Goal: Task Accomplishment & Management: Complete application form

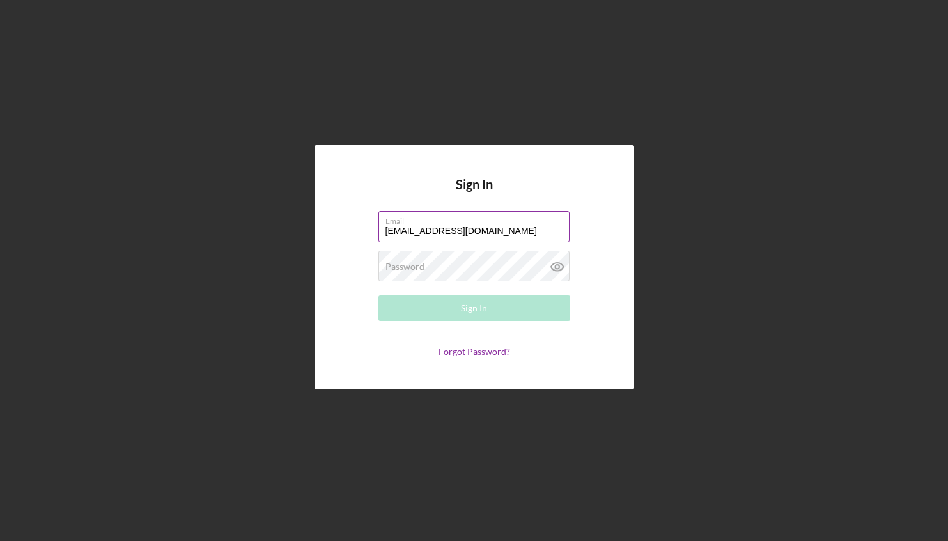
type input "[EMAIL_ADDRESS][DOMAIN_NAME]"
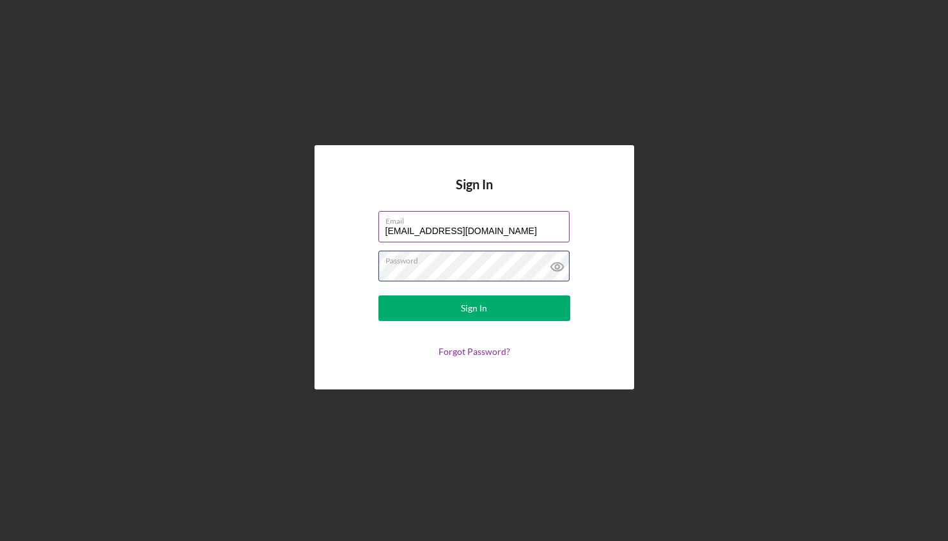
click at [378, 295] on button "Sign In" at bounding box center [474, 308] width 192 height 26
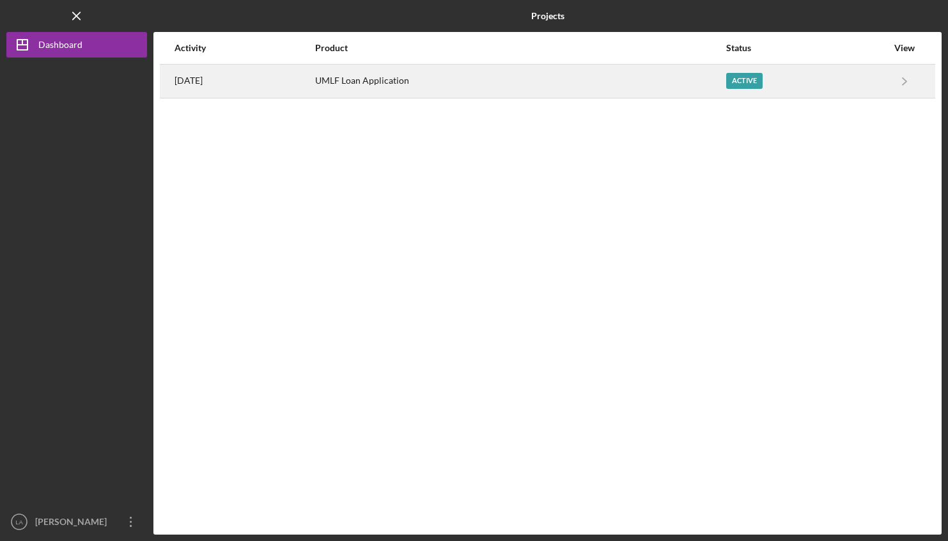
click at [202, 82] on time "[DATE]" at bounding box center [189, 80] width 28 height 10
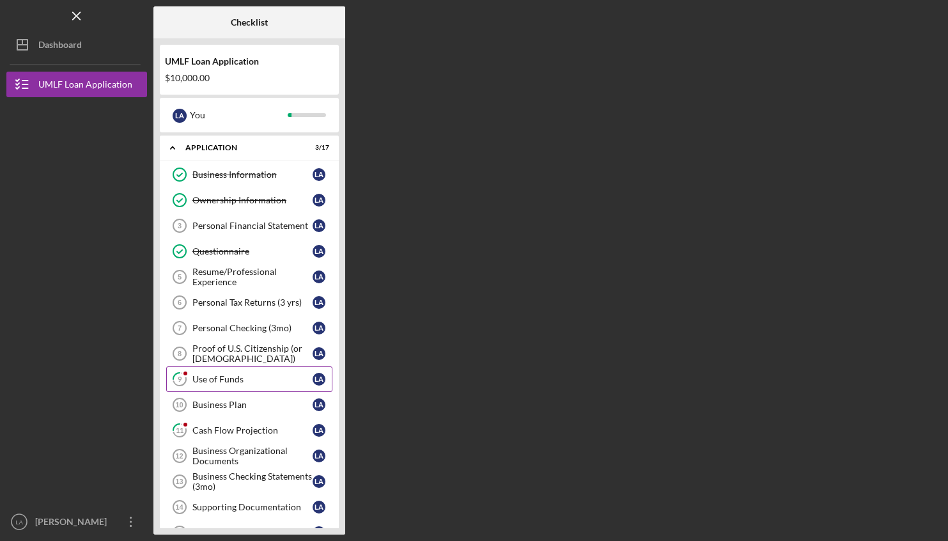
click at [237, 379] on div "Use of Funds" at bounding box center [252, 379] width 120 height 10
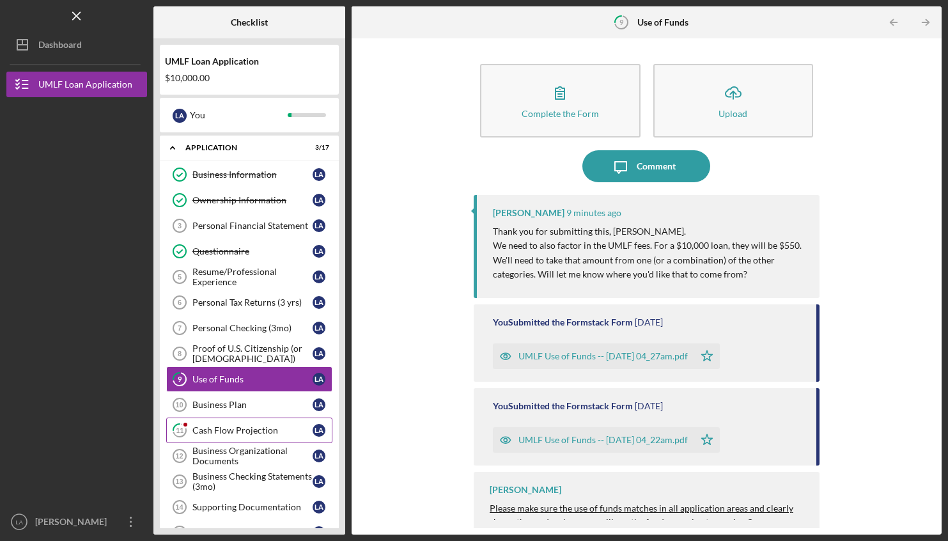
click at [206, 432] on div "Cash Flow Projection" at bounding box center [252, 430] width 120 height 10
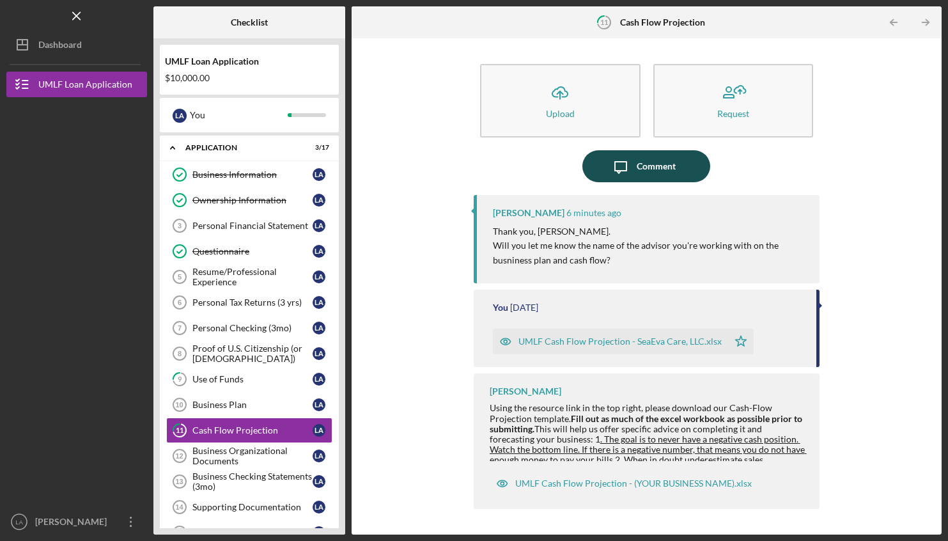
click at [655, 172] on div "Comment" at bounding box center [656, 166] width 39 height 32
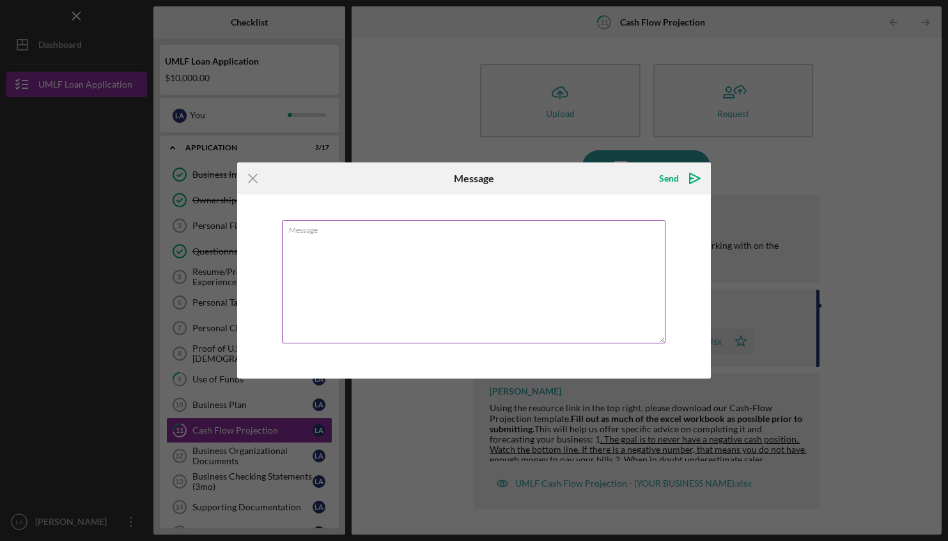
click at [516, 280] on textarea "Message" at bounding box center [474, 281] width 384 height 123
type textarea "Yes. I worked with [PERSON_NAME] at the [GEOGRAPHIC_DATA] location."
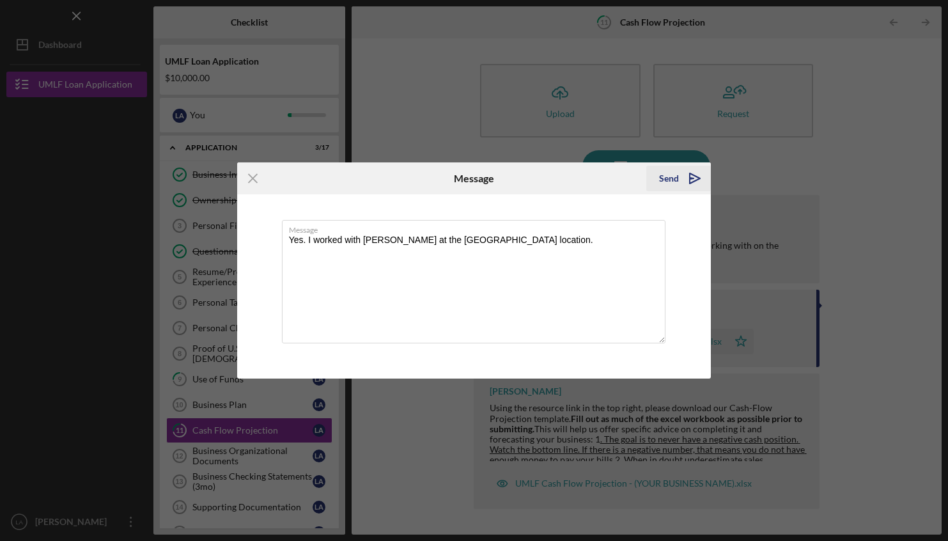
click at [664, 177] on div "Send" at bounding box center [669, 179] width 20 height 26
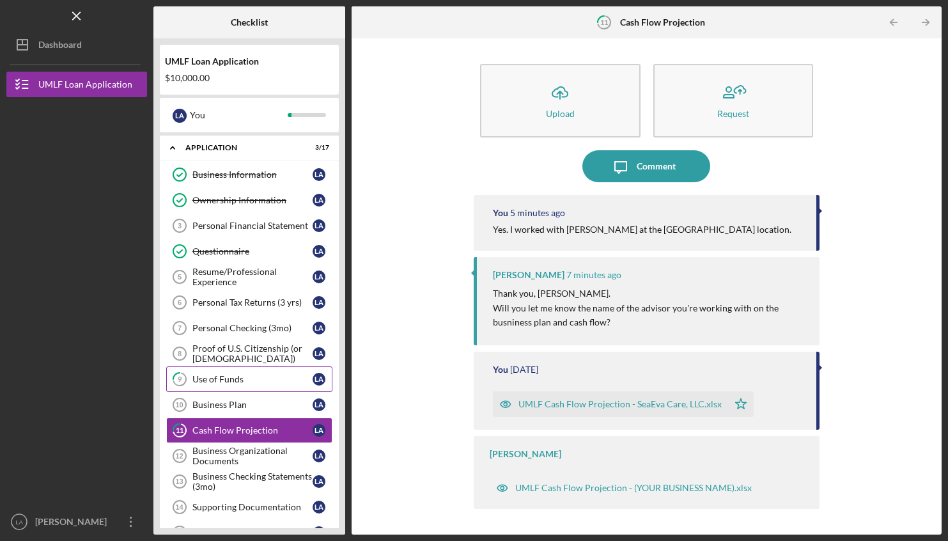
click at [217, 385] on link "9 Use of Funds L A" at bounding box center [249, 379] width 166 height 26
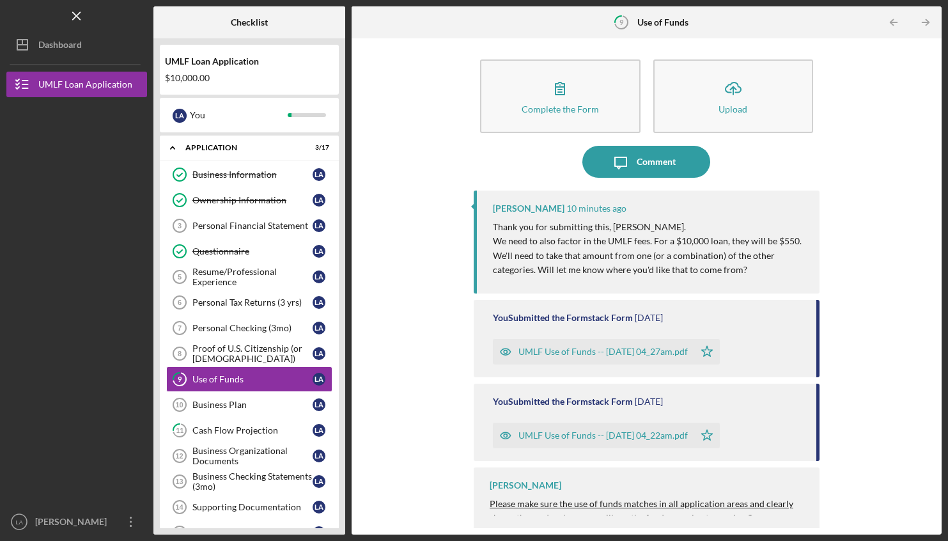
scroll to position [6, 0]
click at [655, 164] on div "Comment" at bounding box center [656, 160] width 39 height 32
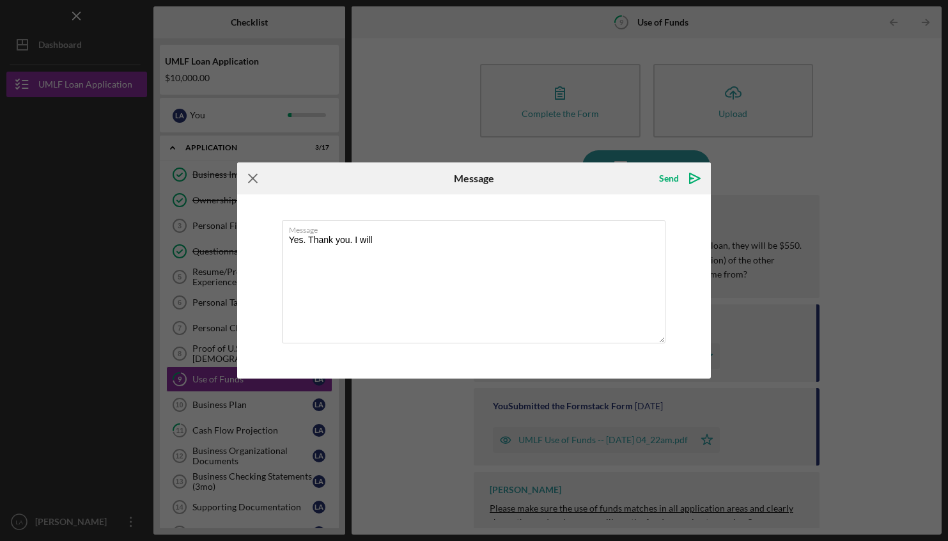
type textarea "Yes. Thank you. I will"
click at [247, 178] on icon "Icon/Menu Close" at bounding box center [253, 178] width 32 height 32
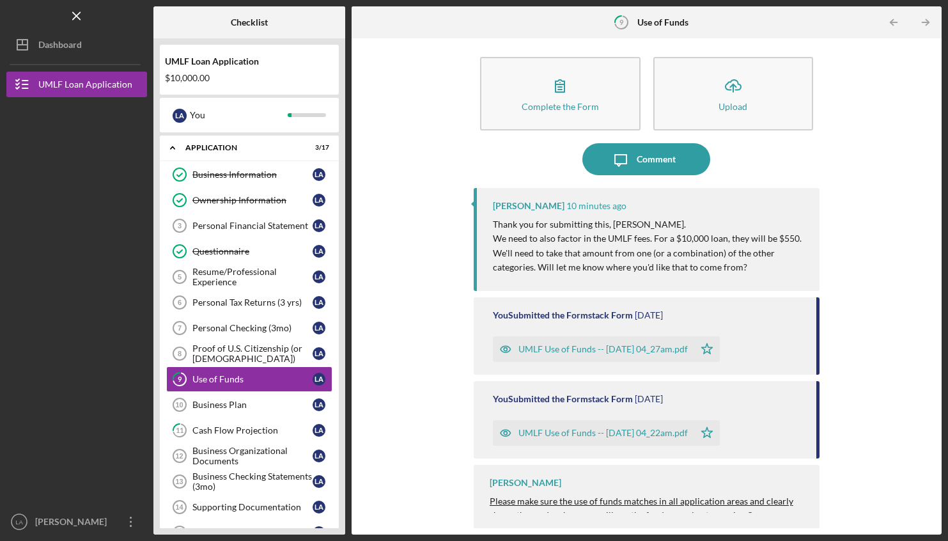
scroll to position [8, 0]
click at [602, 348] on div "UMLF Use of Funds -- [DATE] 04_27am.pdf" at bounding box center [602, 348] width 169 height 10
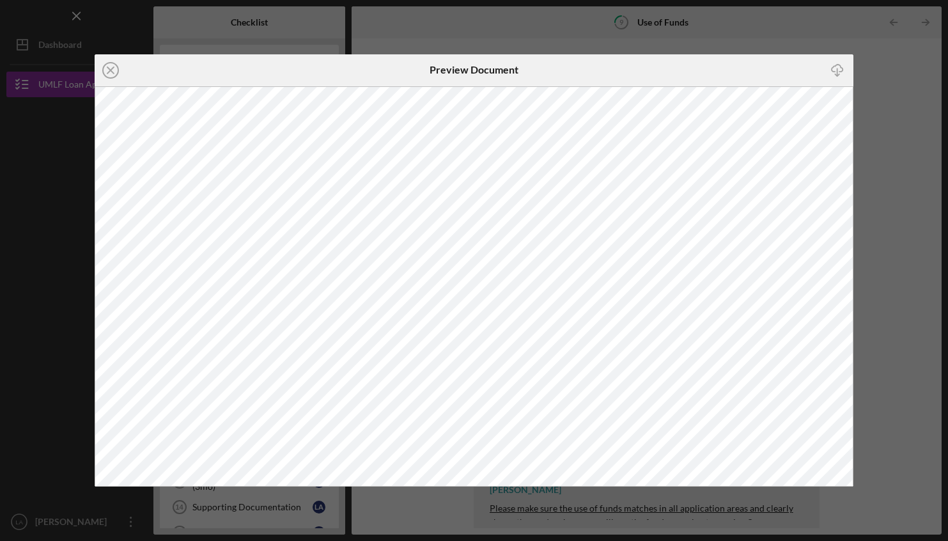
click at [905, 231] on div "Icon/Close Preview Document Icon/Download" at bounding box center [474, 270] width 948 height 541
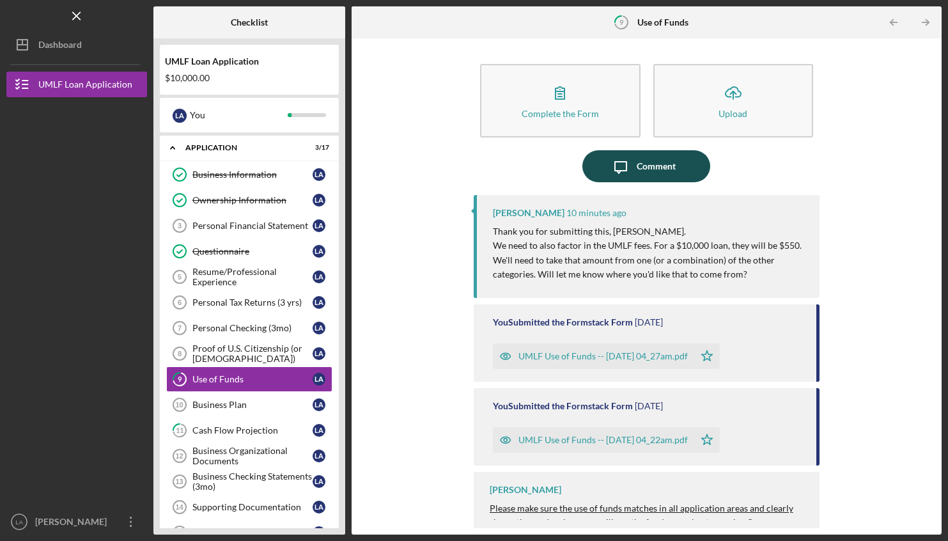
click at [638, 169] on div "Comment" at bounding box center [656, 166] width 39 height 32
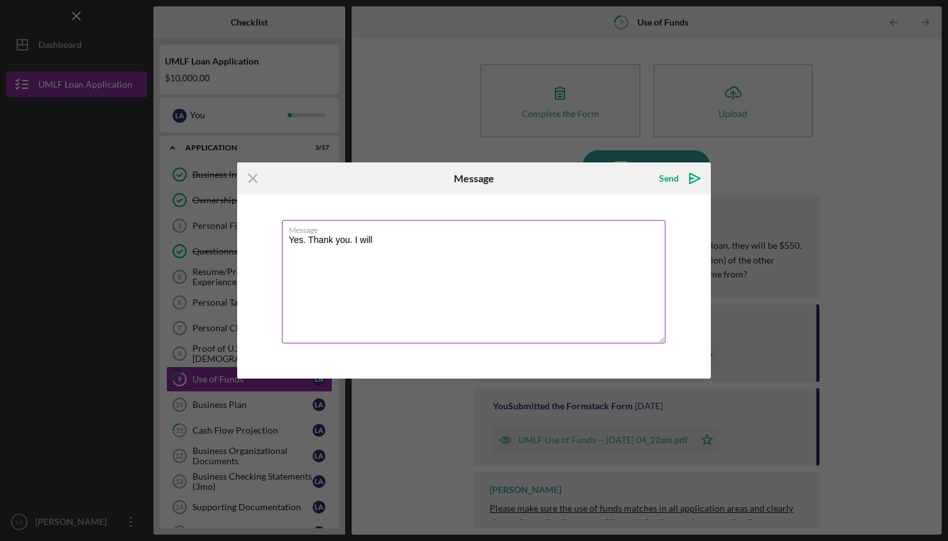
drag, startPoint x: 306, startPoint y: 237, endPoint x: 401, endPoint y: 237, distance: 95.3
click at [401, 237] on textarea "Yes. Thank you. I will" at bounding box center [474, 281] width 384 height 123
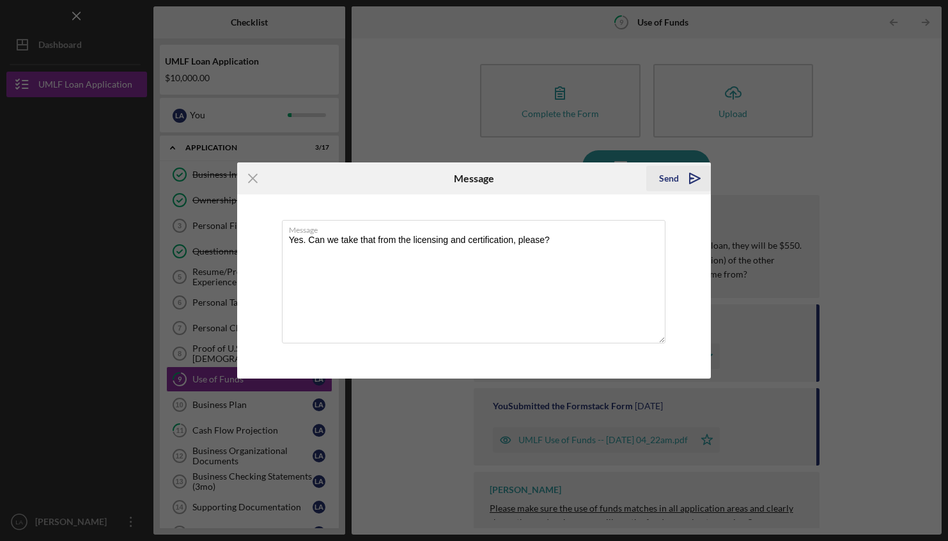
type textarea "Yes. Can we take that from the licensing and certification, please?"
click at [660, 182] on div "Send" at bounding box center [669, 179] width 20 height 26
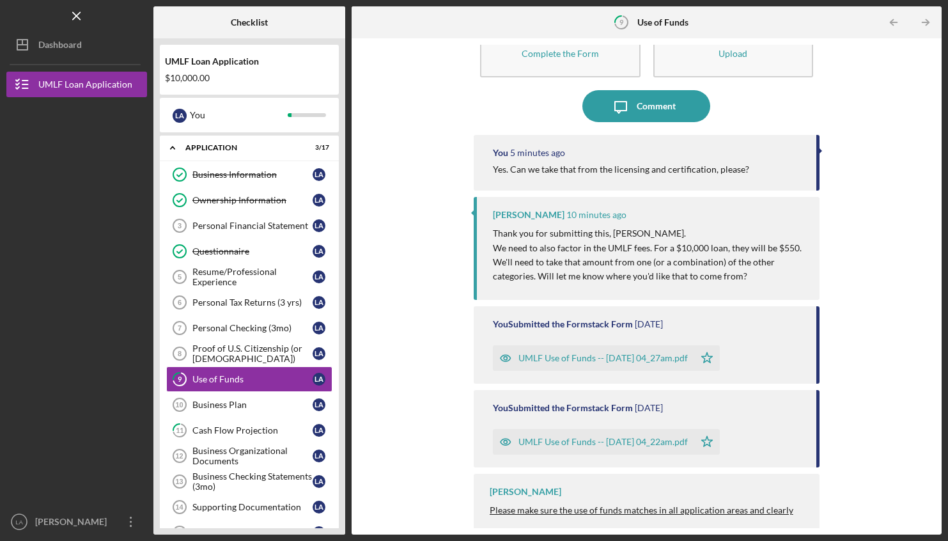
scroll to position [70, 0]
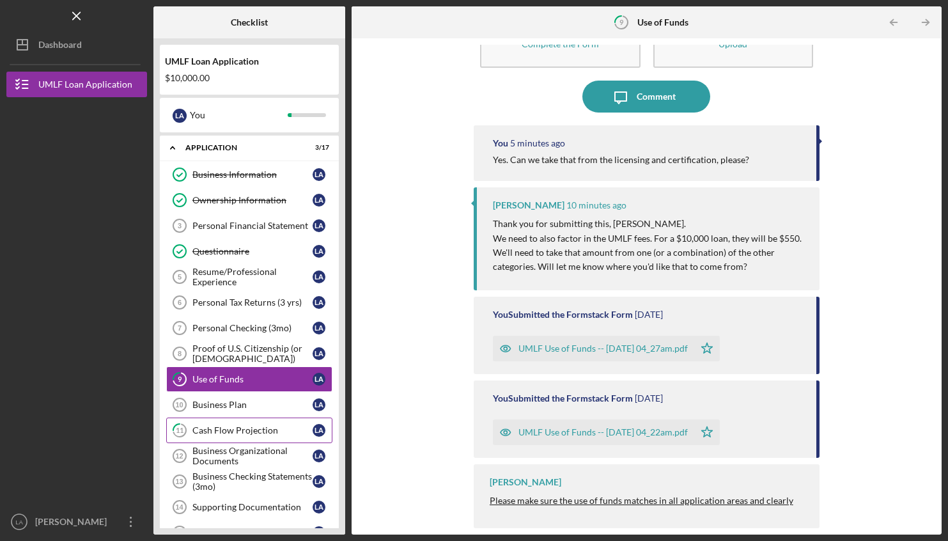
click at [219, 432] on div "Cash Flow Projection" at bounding box center [252, 430] width 120 height 10
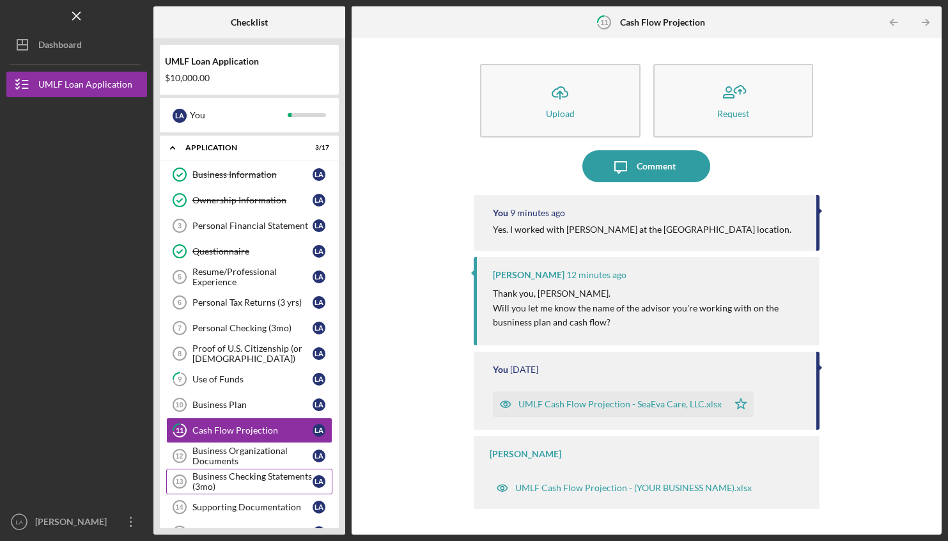
click at [230, 479] on div "Business Checking Statements (3mo)" at bounding box center [252, 481] width 120 height 20
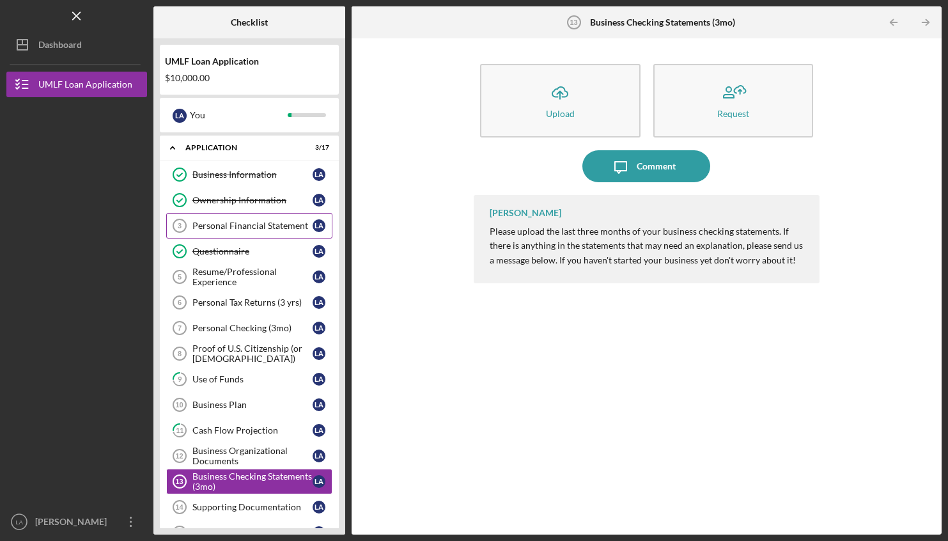
click at [256, 228] on div "Personal Financial Statement" at bounding box center [252, 226] width 120 height 10
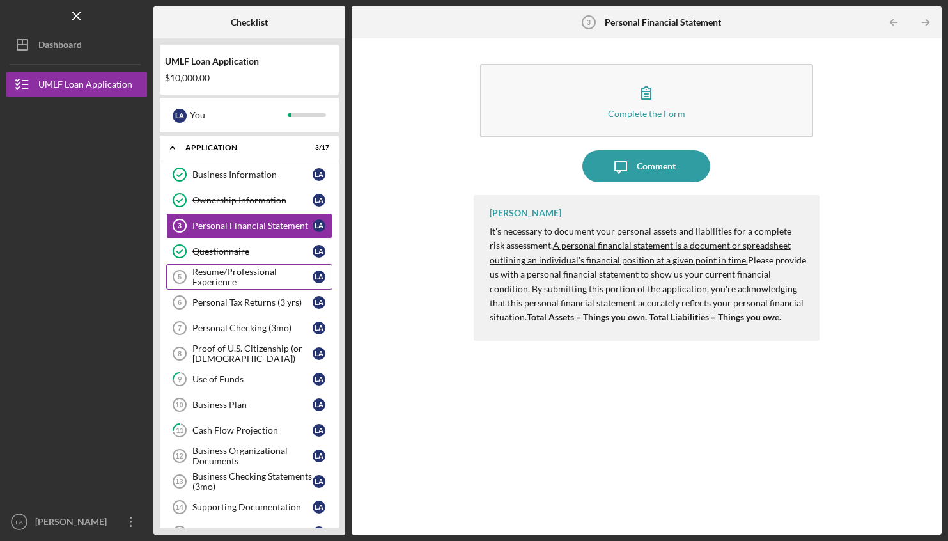
click at [226, 278] on div "Resume/Professional Experience" at bounding box center [252, 277] width 120 height 20
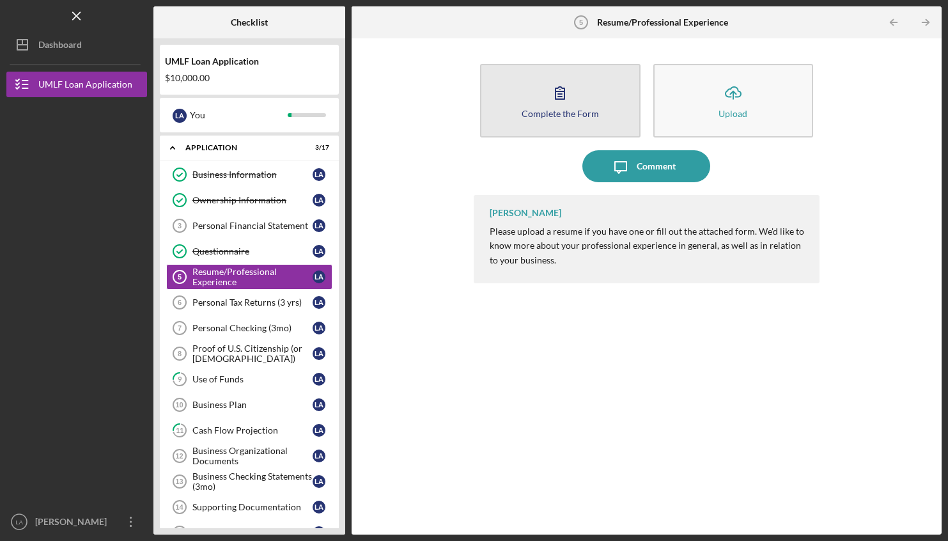
click at [553, 117] on div "Complete the Form" at bounding box center [560, 114] width 77 height 10
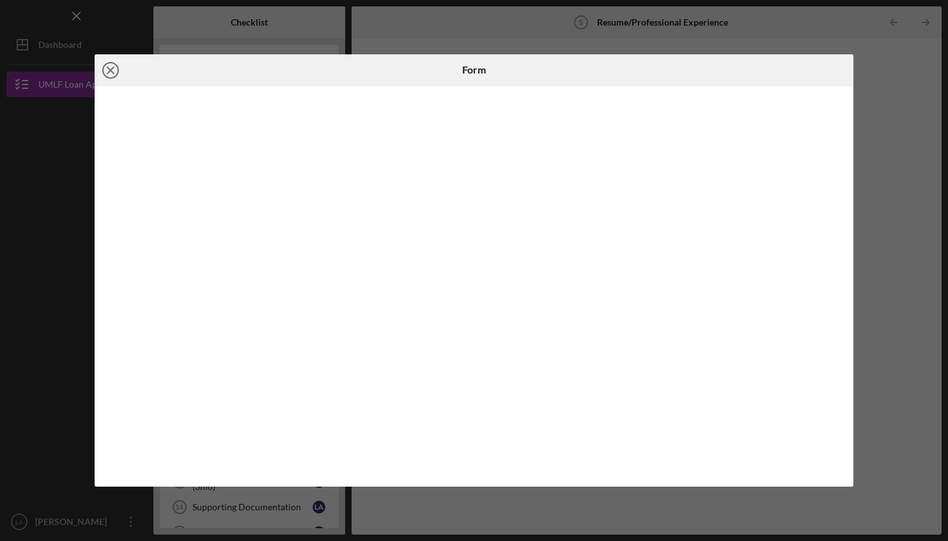
click at [115, 72] on icon "Icon/Close" at bounding box center [111, 70] width 32 height 32
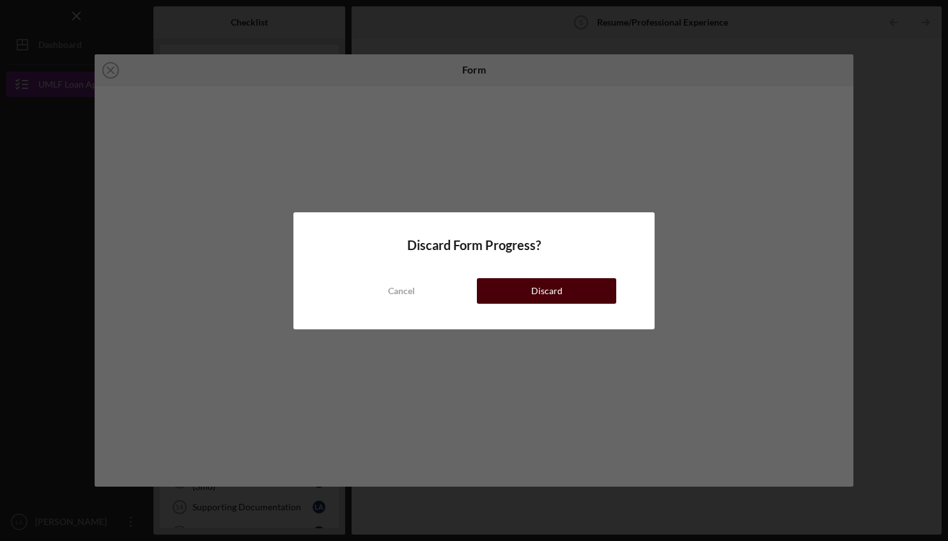
click at [545, 294] on div "Discard" at bounding box center [546, 291] width 31 height 26
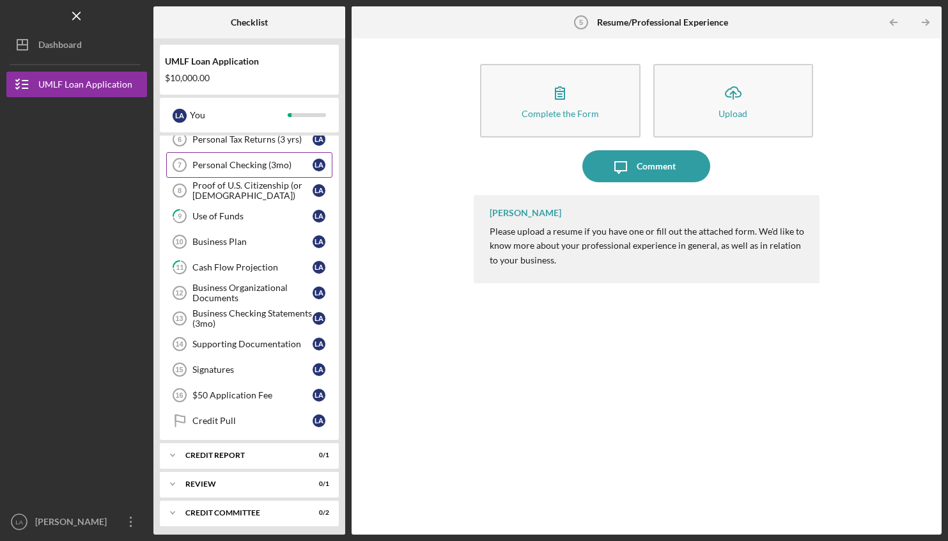
scroll to position [133, 0]
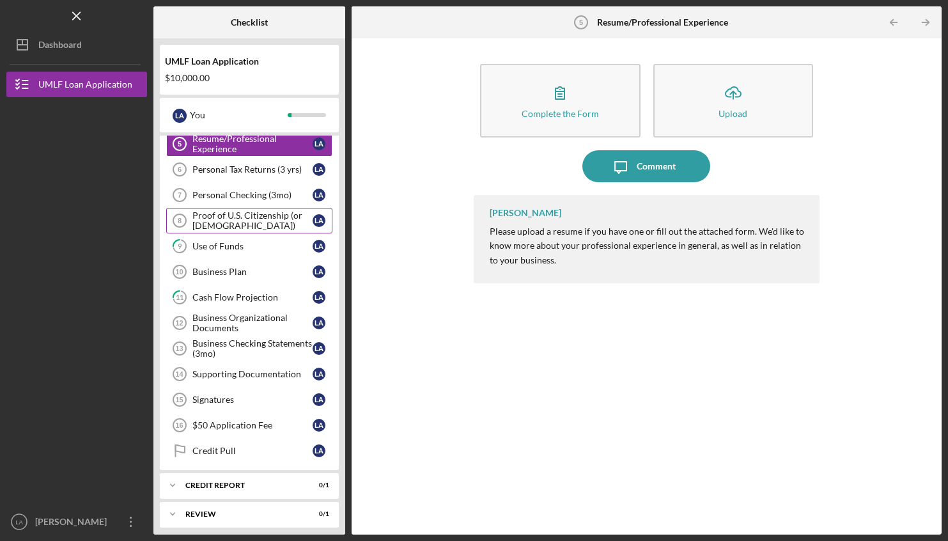
click at [215, 227] on div "Proof of U.S. Citizenship (or [DEMOGRAPHIC_DATA])" at bounding box center [252, 220] width 120 height 20
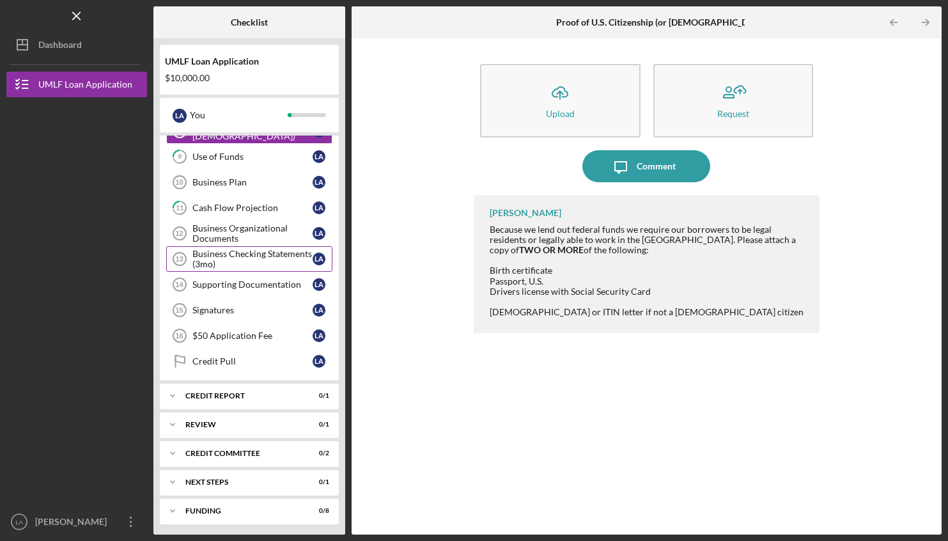
scroll to position [225, 0]
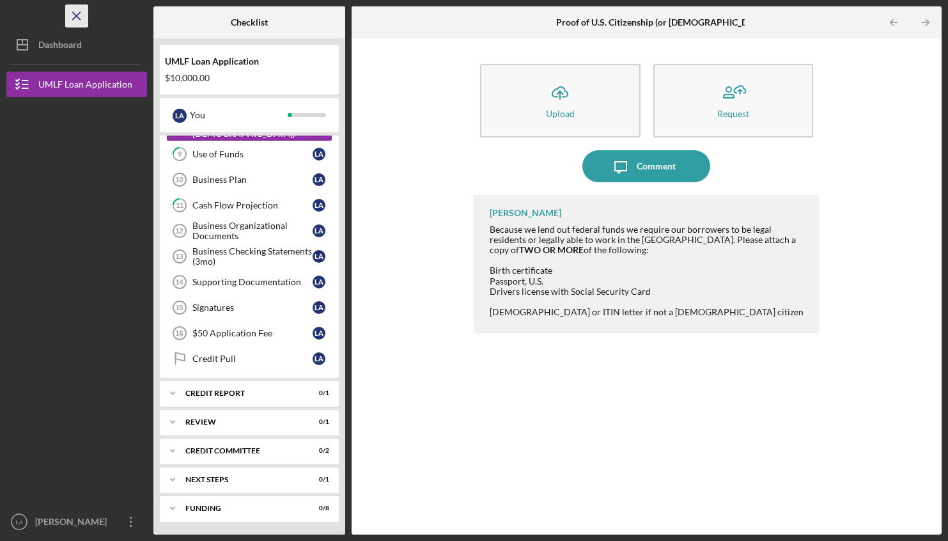
click at [77, 14] on line "button" at bounding box center [76, 15] width 7 height 7
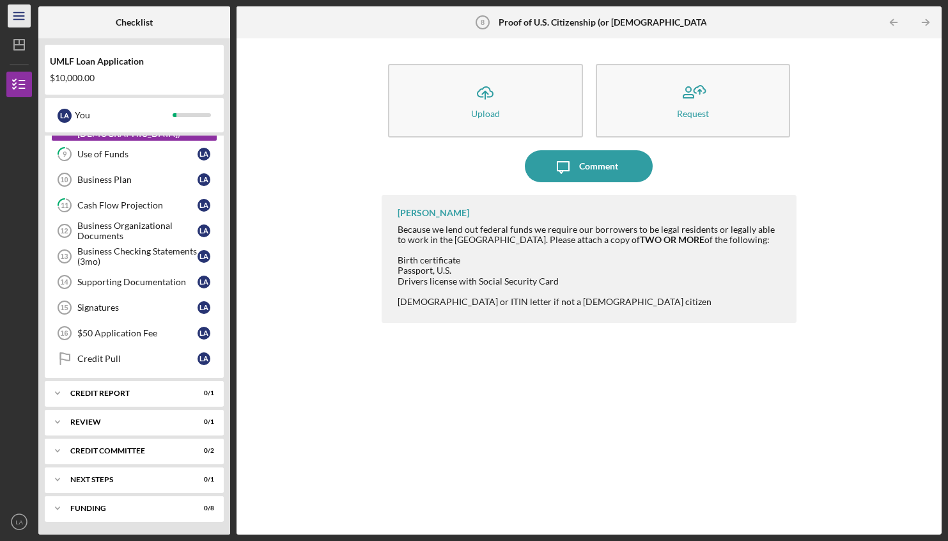
click at [23, 21] on icon "Icon/Menu" at bounding box center [19, 16] width 29 height 29
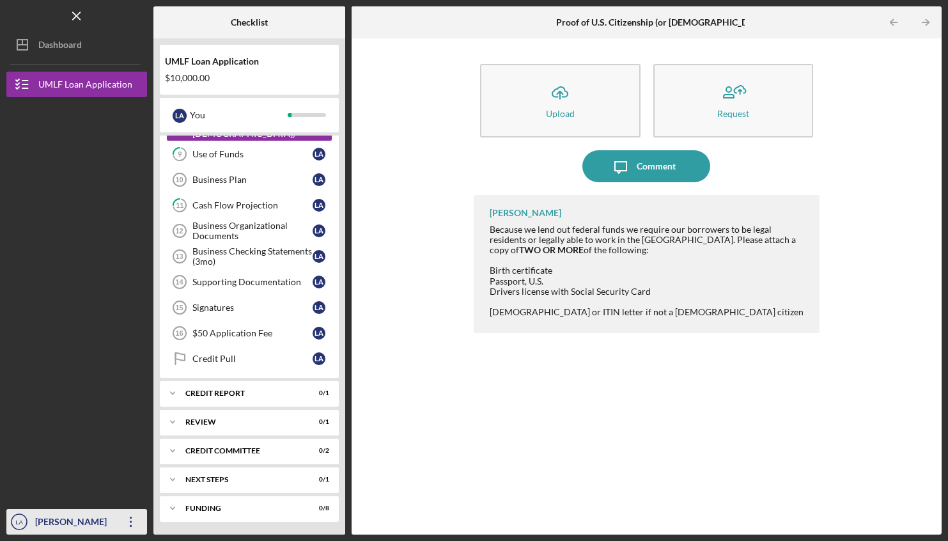
click at [126, 530] on icon "Icon/Overflow" at bounding box center [131, 522] width 32 height 32
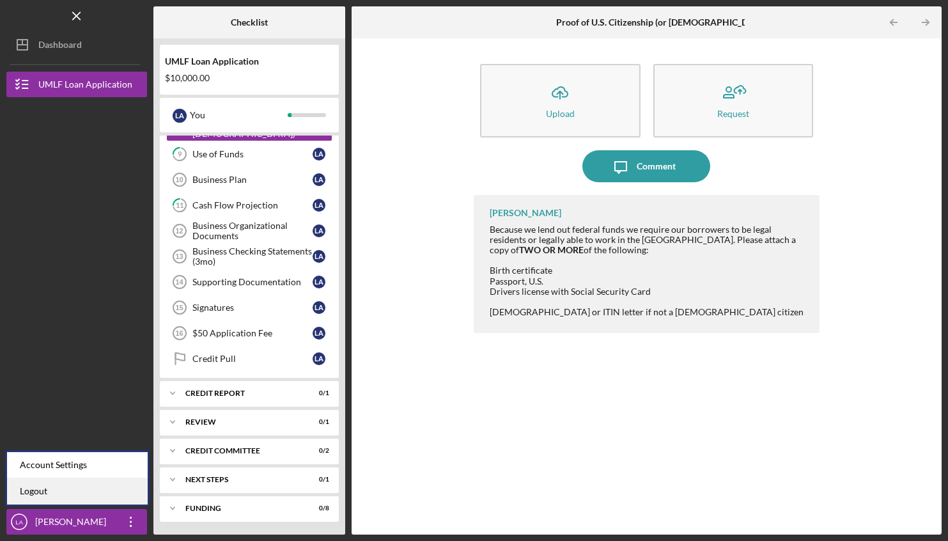
click at [68, 495] on link "Logout" at bounding box center [77, 491] width 141 height 26
